Goal: Communication & Community: Share content

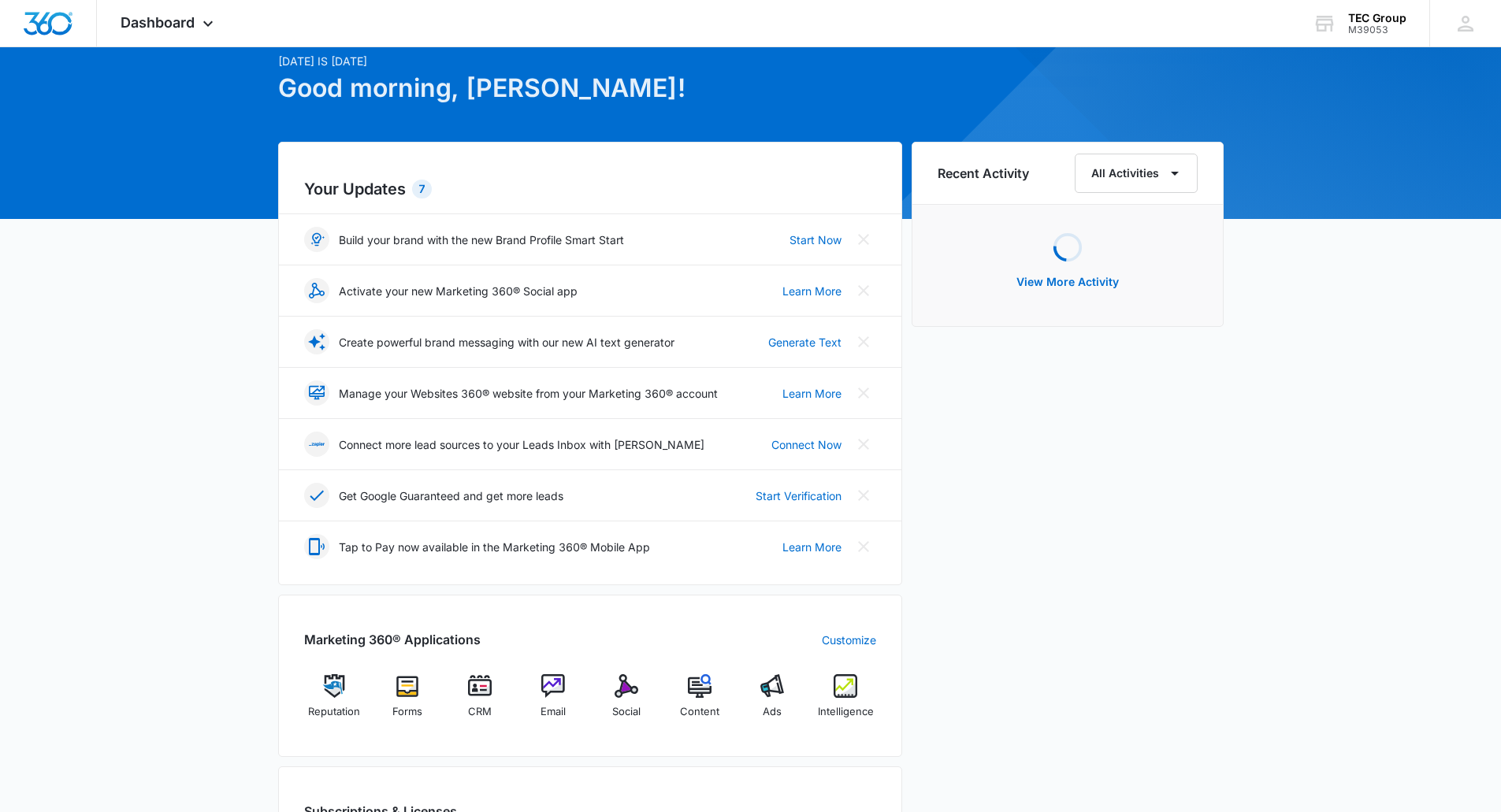
scroll to position [237, 0]
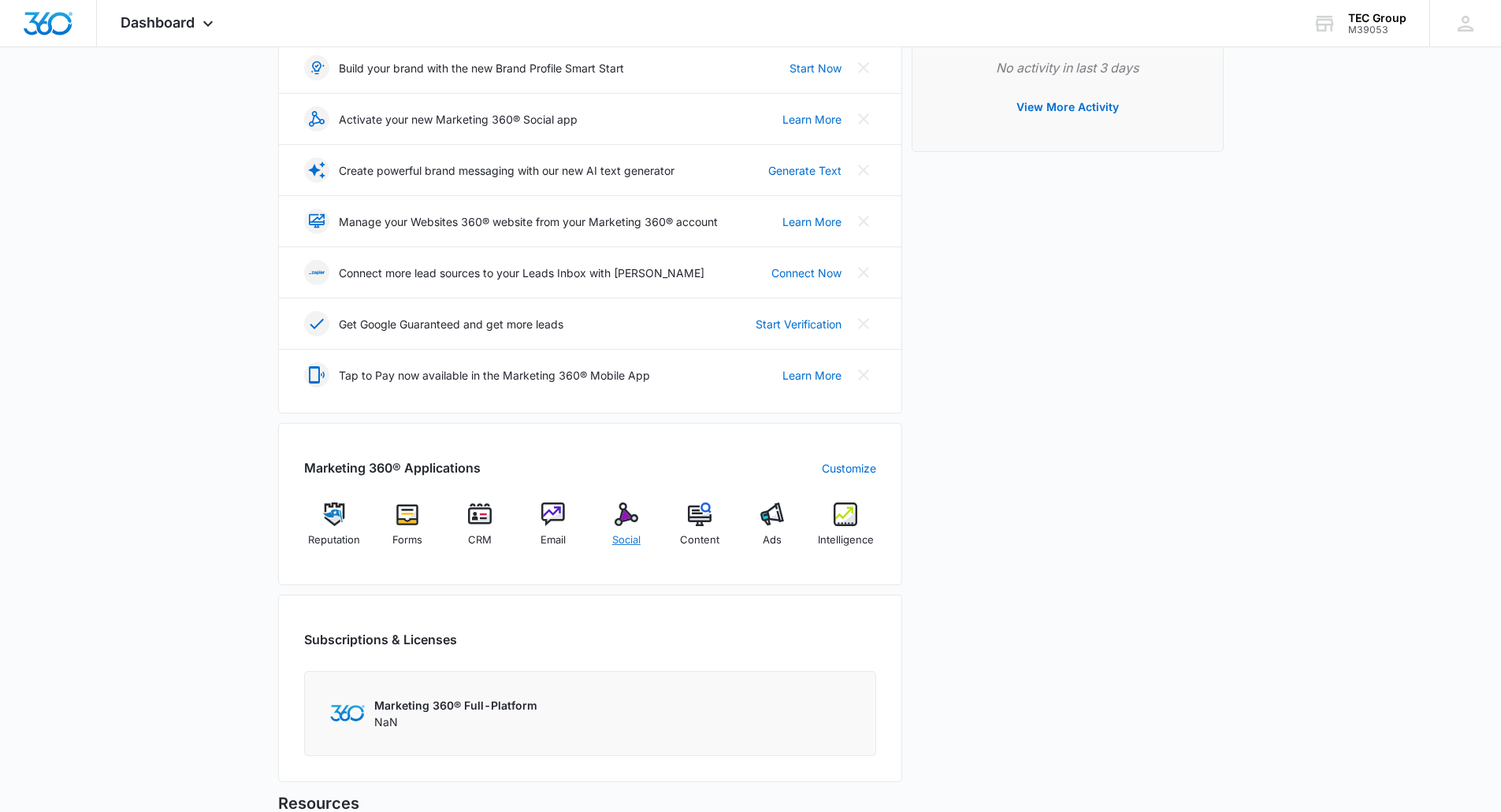
click at [622, 534] on span "Social" at bounding box center [626, 540] width 28 height 15
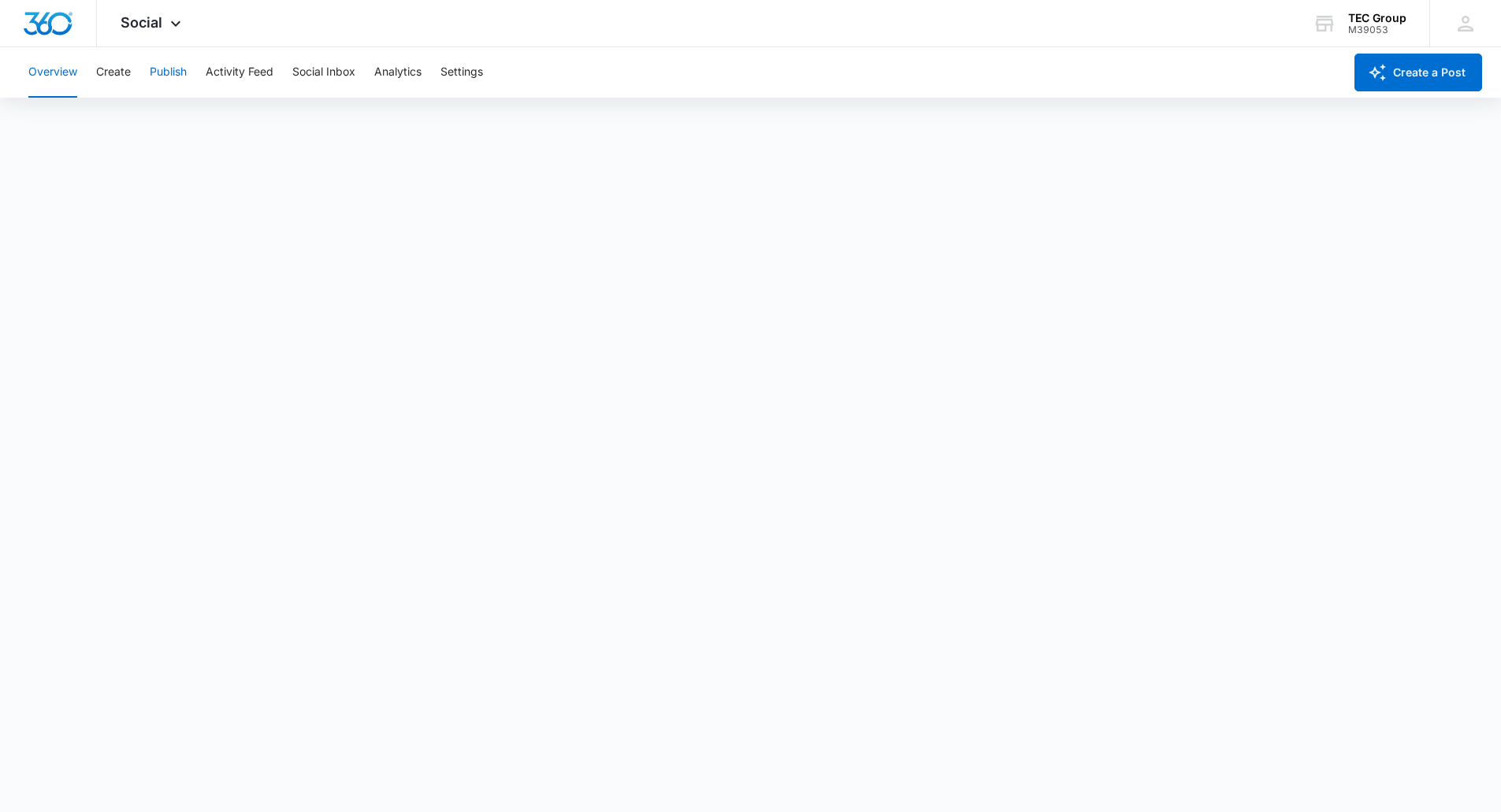
click at [159, 78] on button "Publish" at bounding box center [168, 72] width 37 height 51
click at [167, 71] on button "Publish" at bounding box center [168, 72] width 37 height 51
click at [133, 63] on div "Overview Create Publish Activity Feed Social Inbox Analytics Settings" at bounding box center [681, 72] width 1324 height 51
click at [124, 70] on button "Create" at bounding box center [113, 72] width 34 height 51
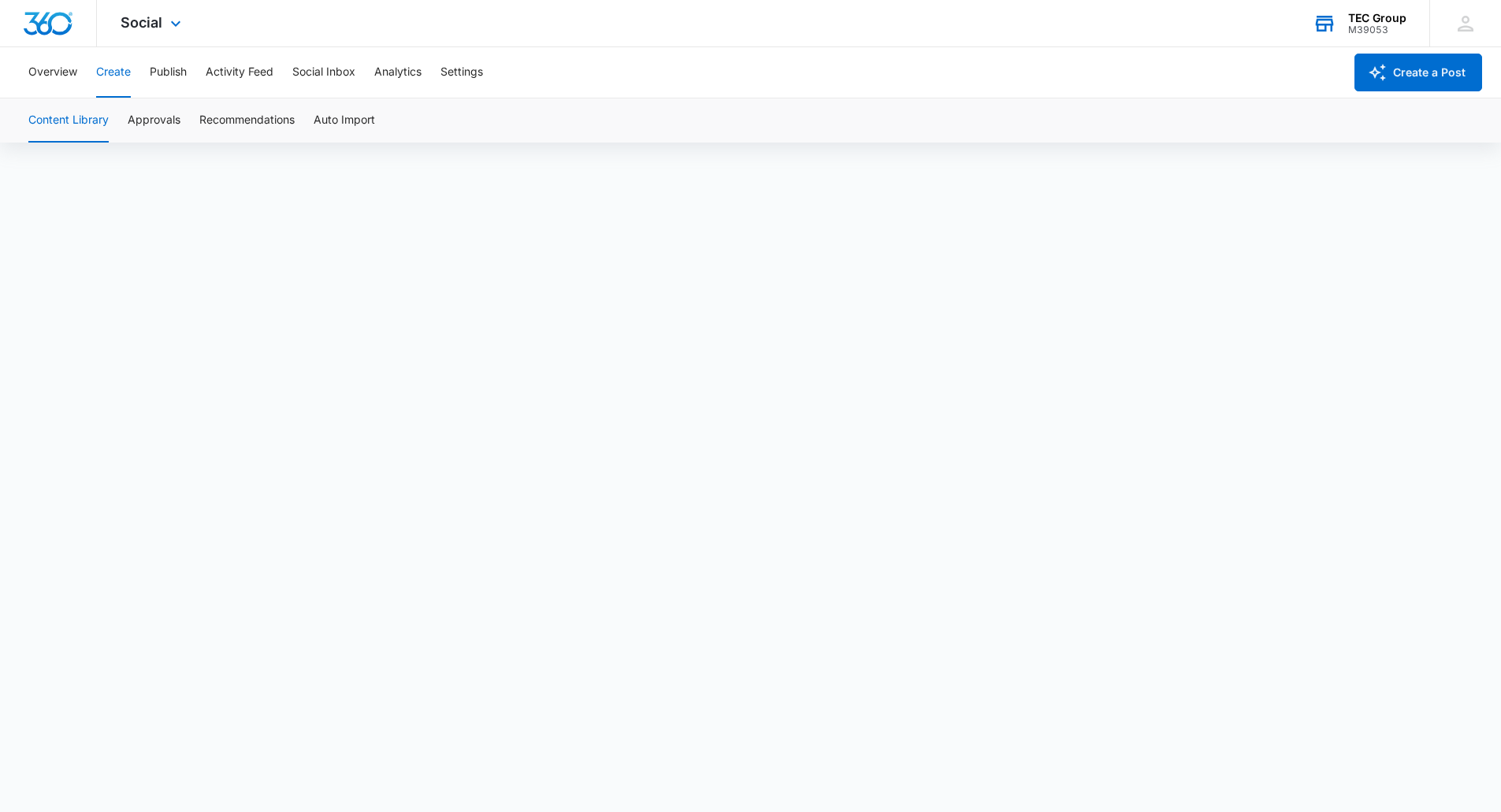
click at [1353, 19] on div "TEC Group" at bounding box center [1377, 18] width 58 height 13
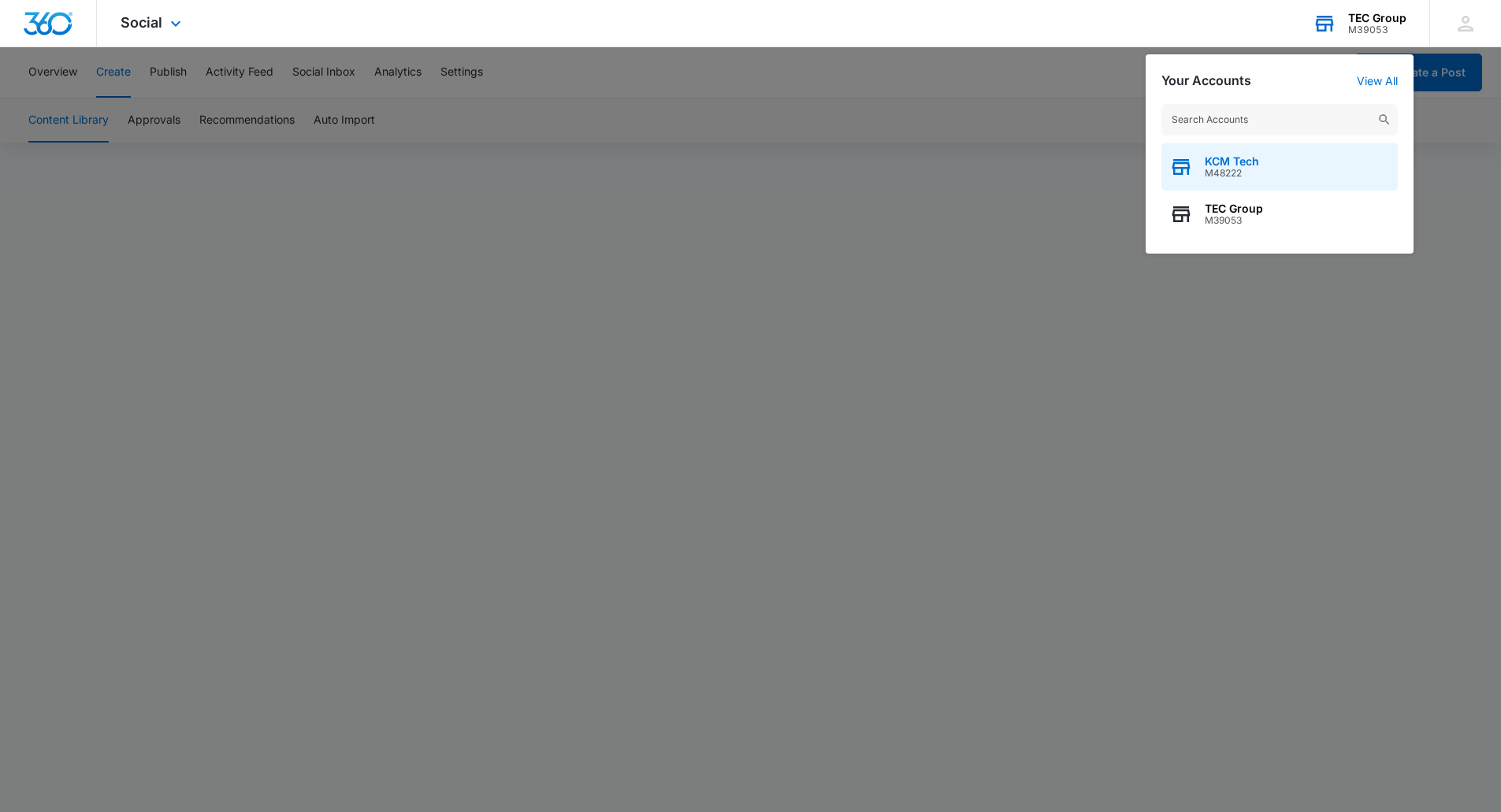
click at [1233, 162] on span "KCM Tech" at bounding box center [1231, 161] width 54 height 13
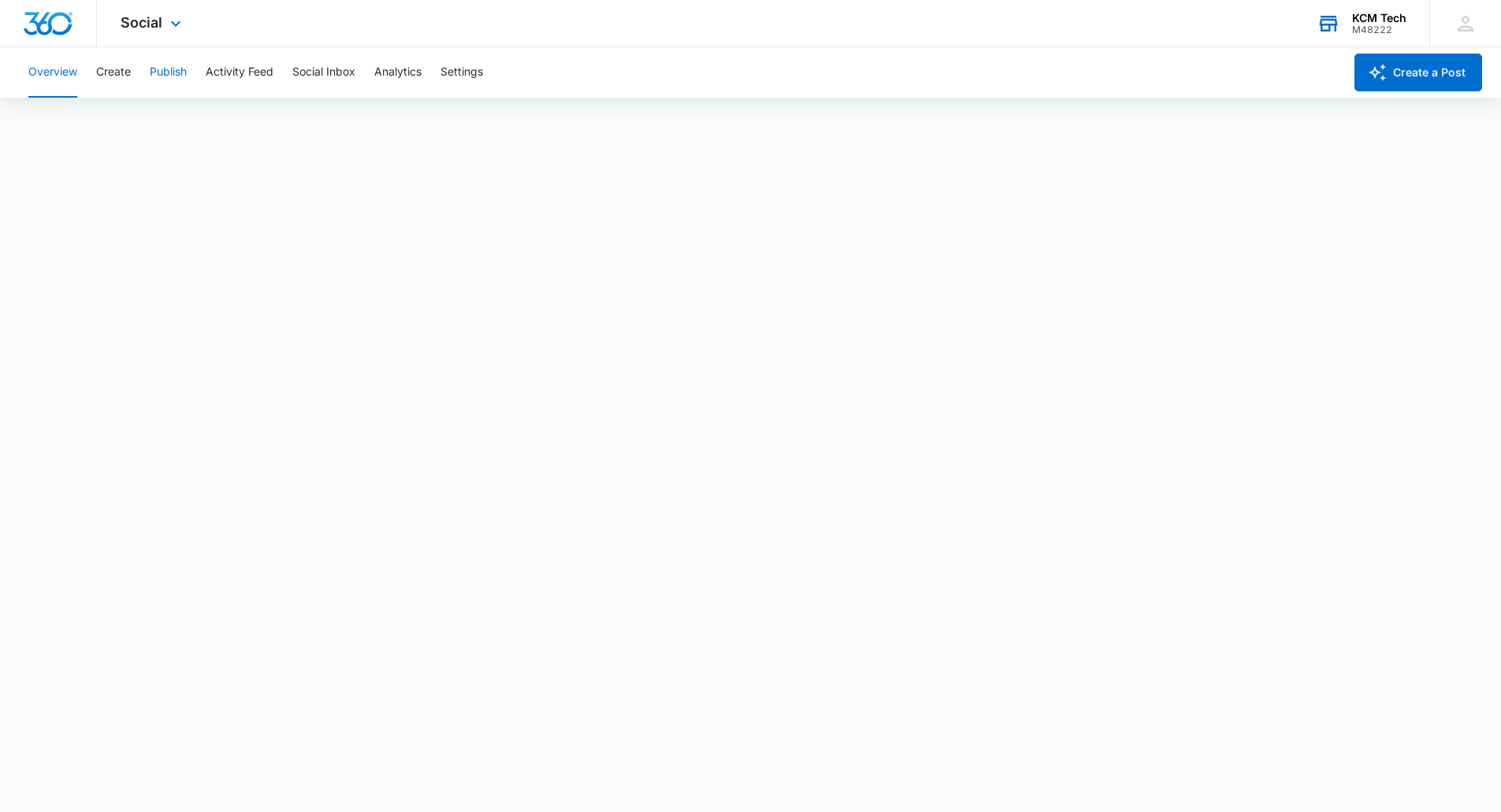
click at [180, 80] on button "Publish" at bounding box center [168, 72] width 37 height 51
click at [114, 73] on button "Create" at bounding box center [113, 72] width 34 height 51
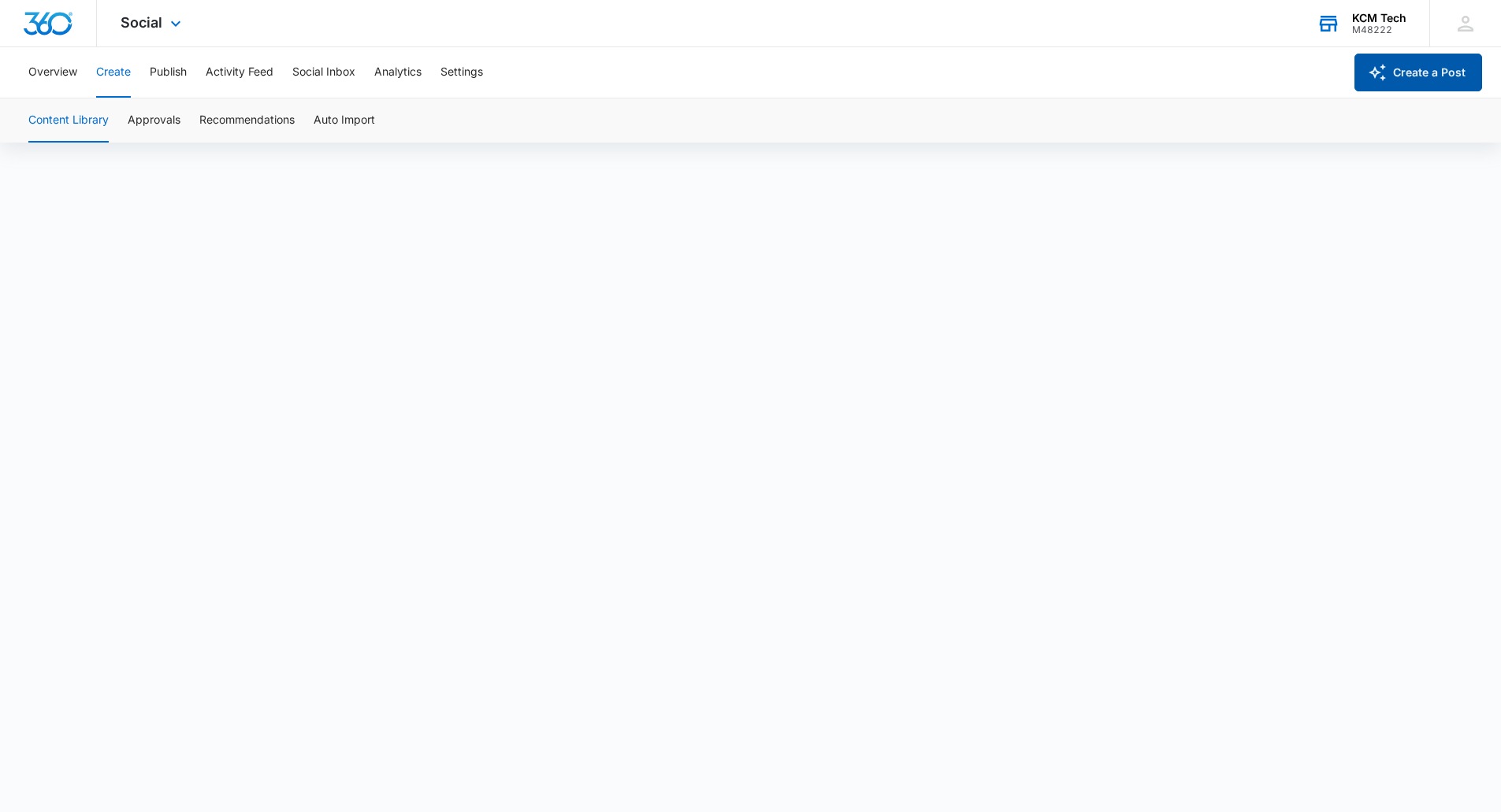
click at [1378, 81] on icon "button" at bounding box center [1377, 72] width 19 height 19
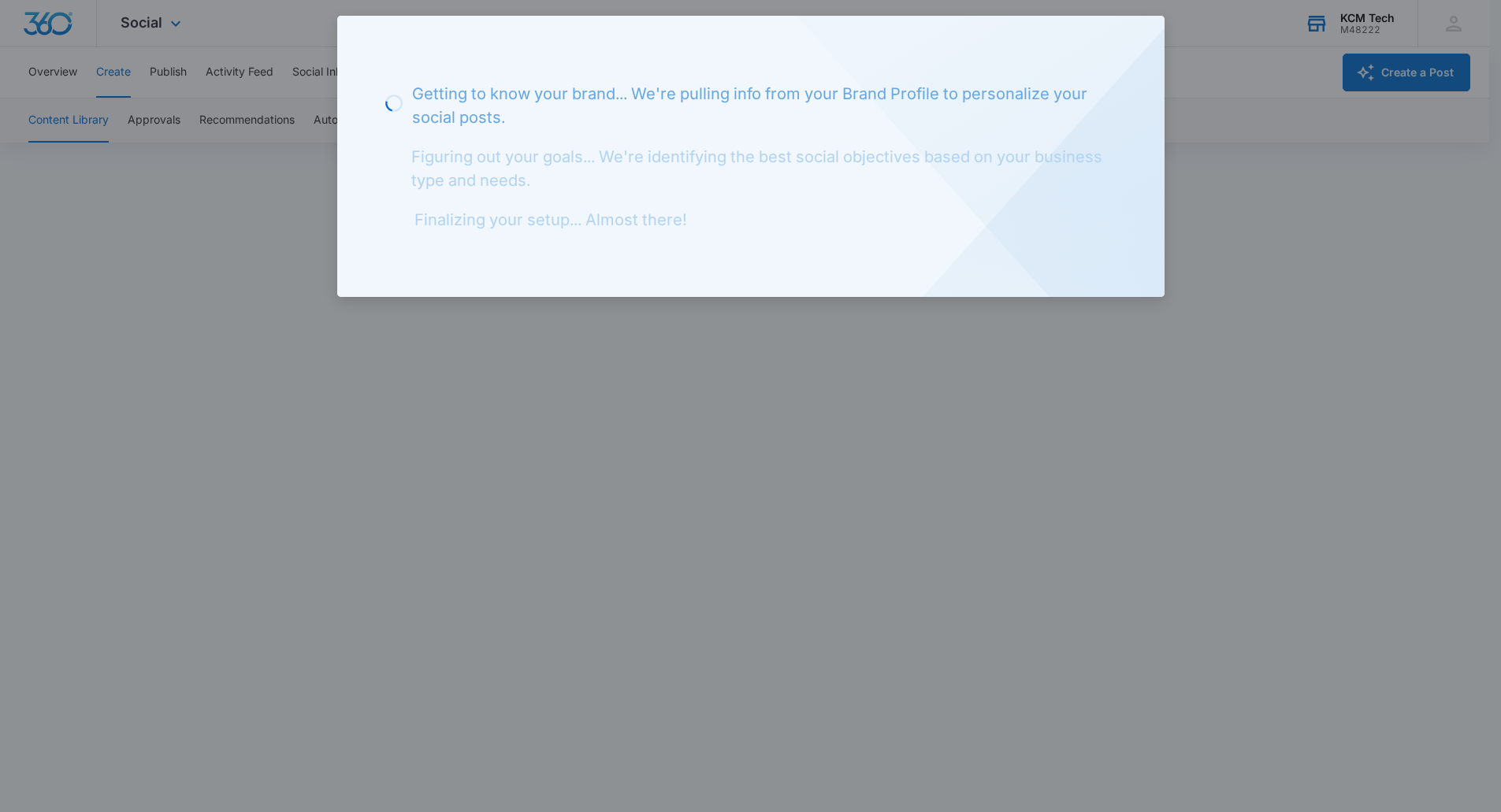
click at [1142, 37] on div "Loading Getting to know your brand... We're pulling info from your Brand Profil…" at bounding box center [750, 156] width 827 height 281
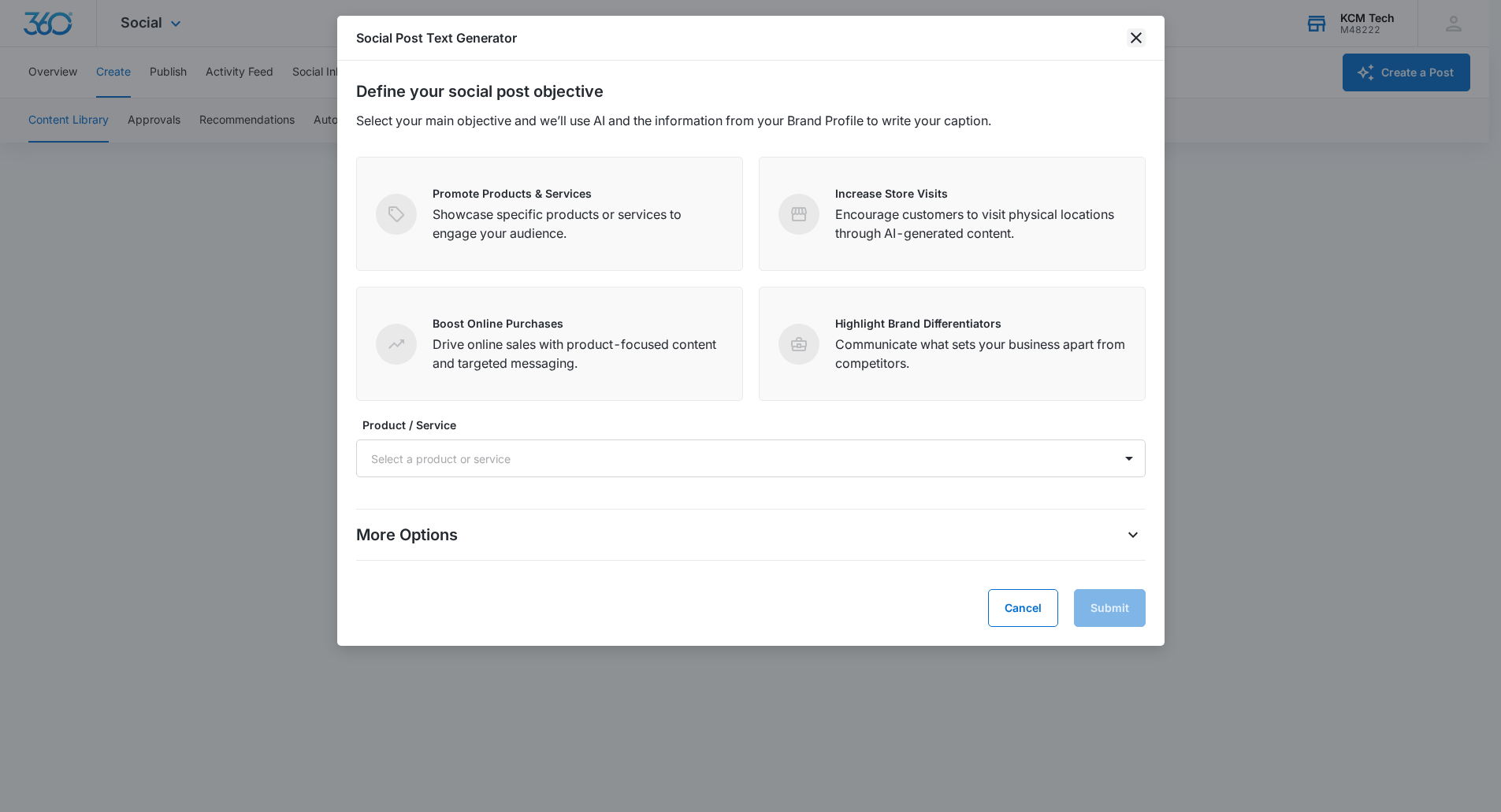
drag, startPoint x: 1126, startPoint y: 46, endPoint x: 1176, endPoint y: 75, distance: 57.8
click at [1127, 46] on div "Social Post Text Generator" at bounding box center [750, 38] width 827 height 45
click at [1131, 36] on icon "close" at bounding box center [1136, 38] width 19 height 19
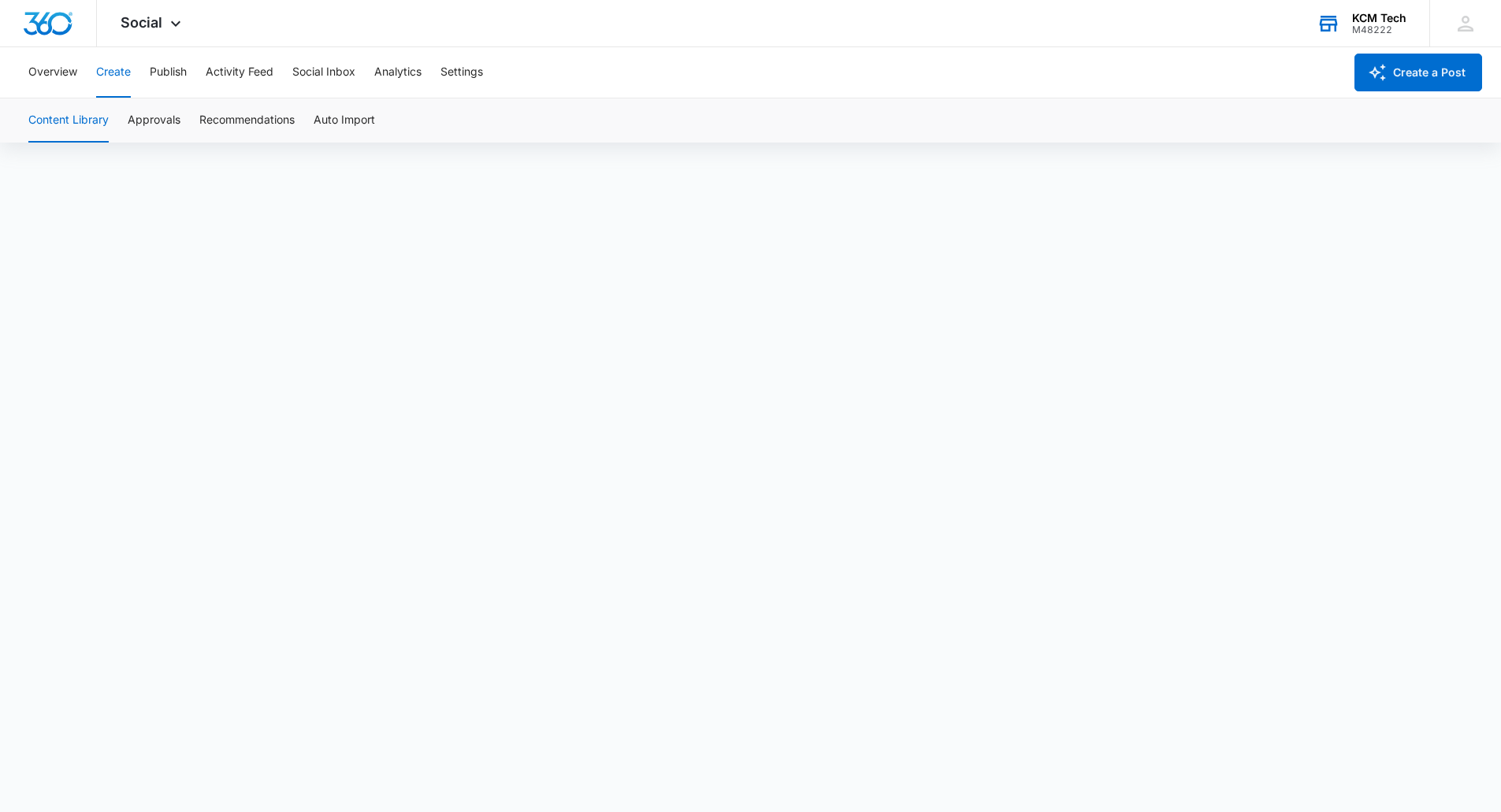
click at [1352, 7] on div "KCM Tech M48222 Your Accounts View All" at bounding box center [1360, 23] width 136 height 46
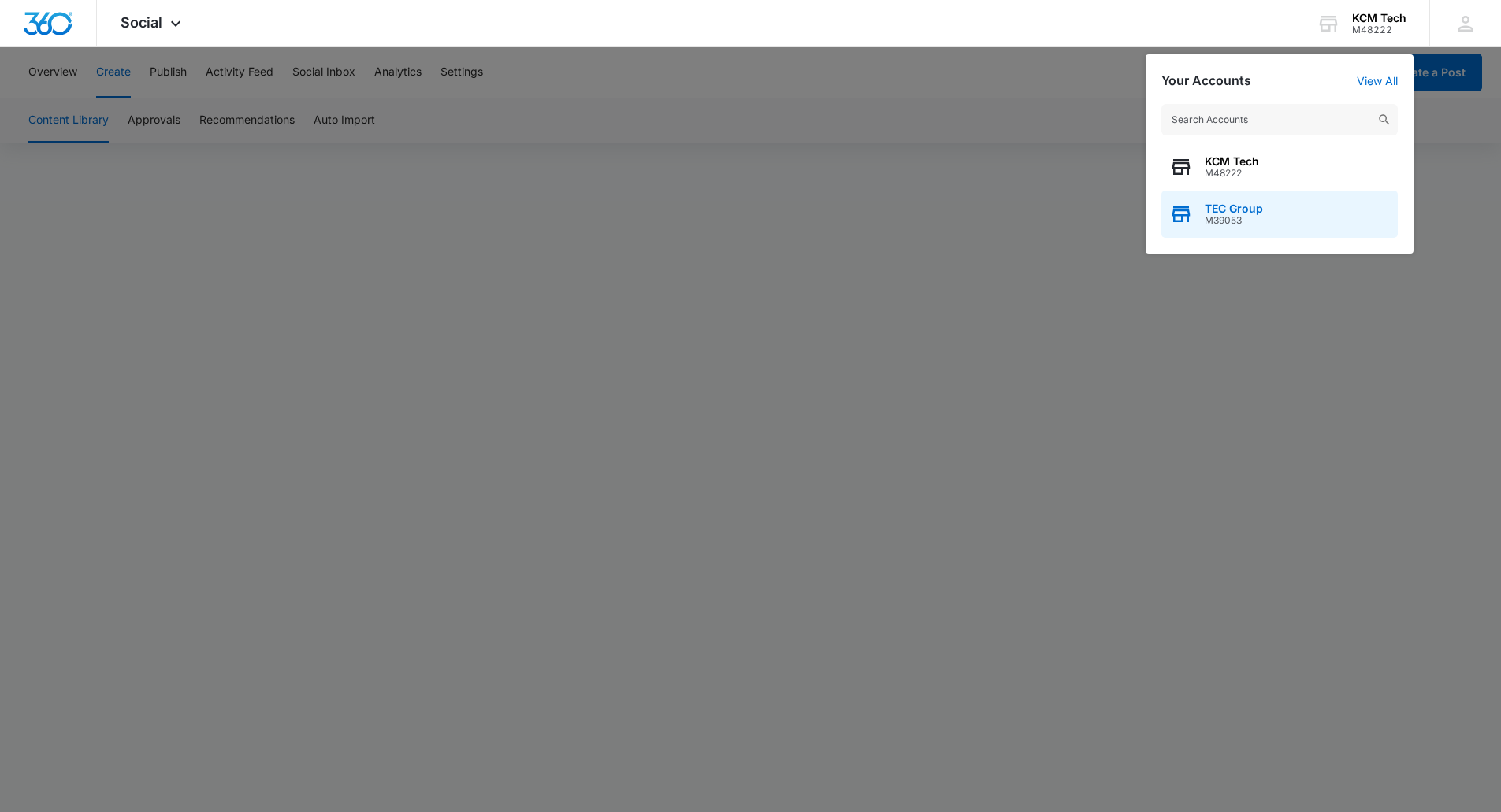
click at [1221, 202] on span "TEC Group" at bounding box center [1233, 208] width 58 height 13
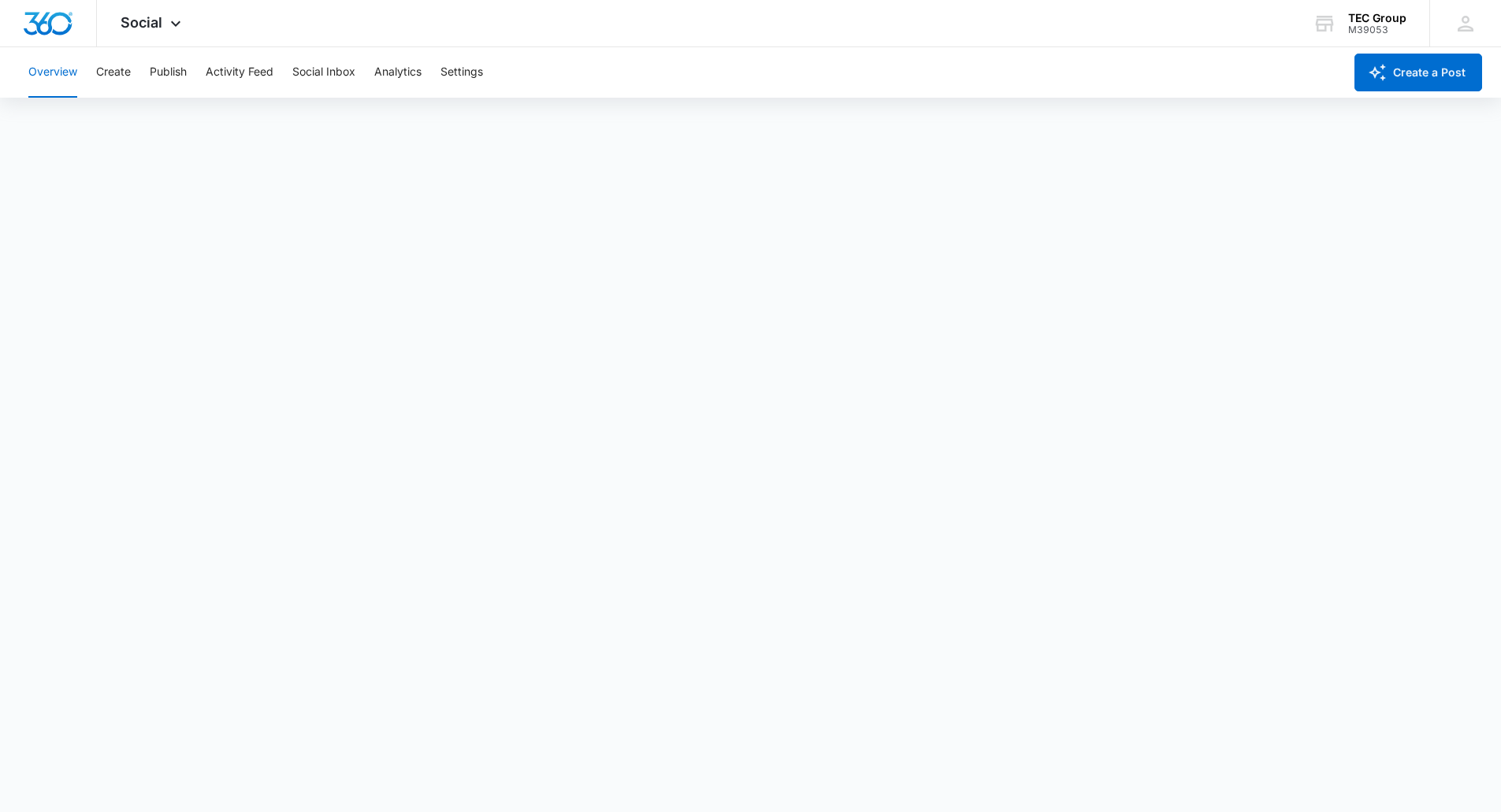
scroll to position [4, 0]
